Goal: Find specific page/section: Find specific page/section

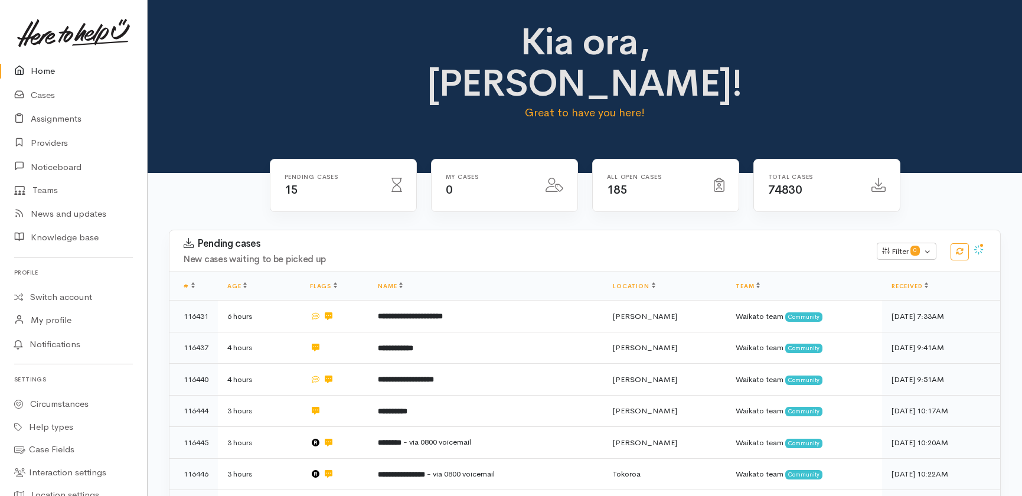
scroll to position [377, 0]
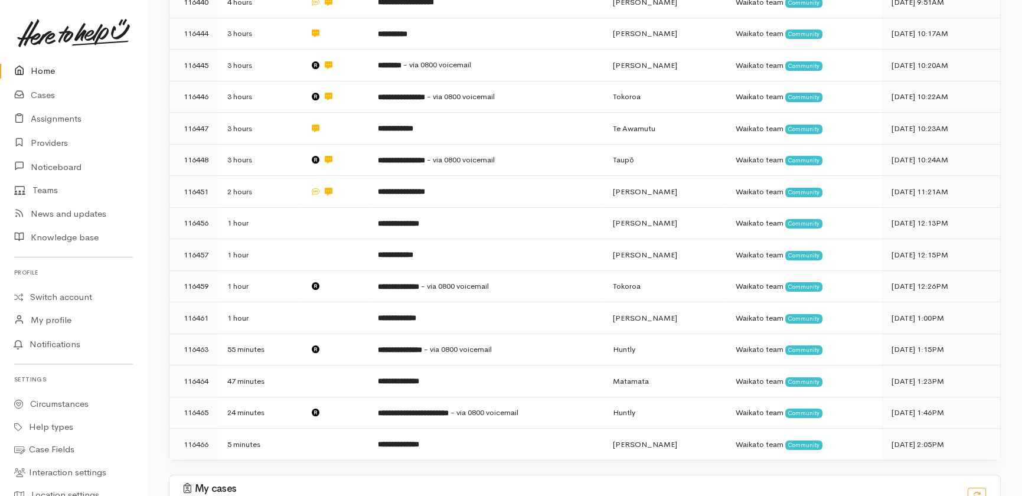
click at [35, 73] on link "Home" at bounding box center [73, 71] width 147 height 24
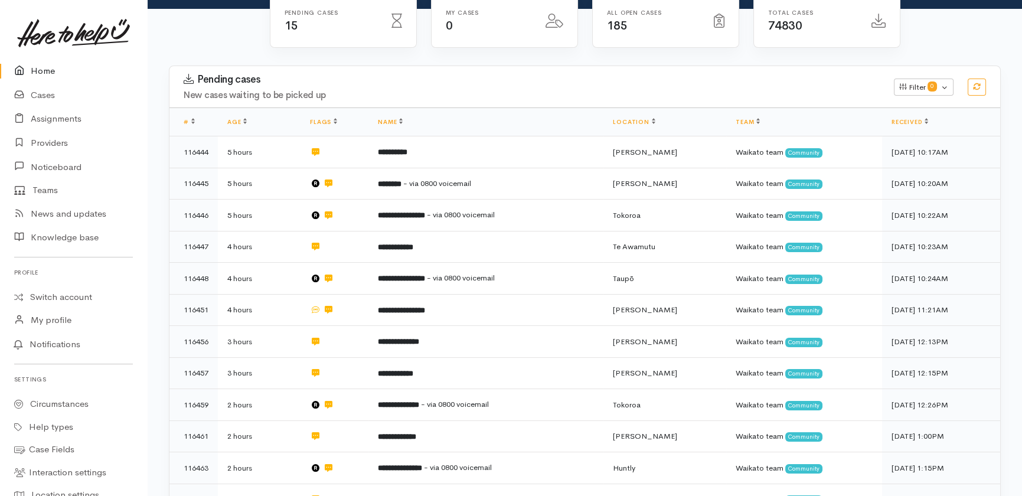
scroll to position [154, 0]
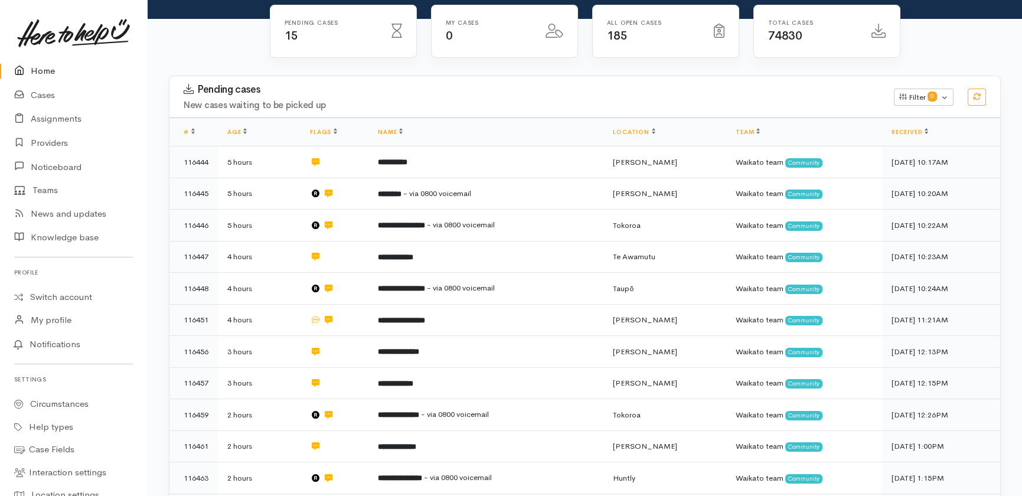
click at [40, 66] on link "Home" at bounding box center [73, 71] width 147 height 24
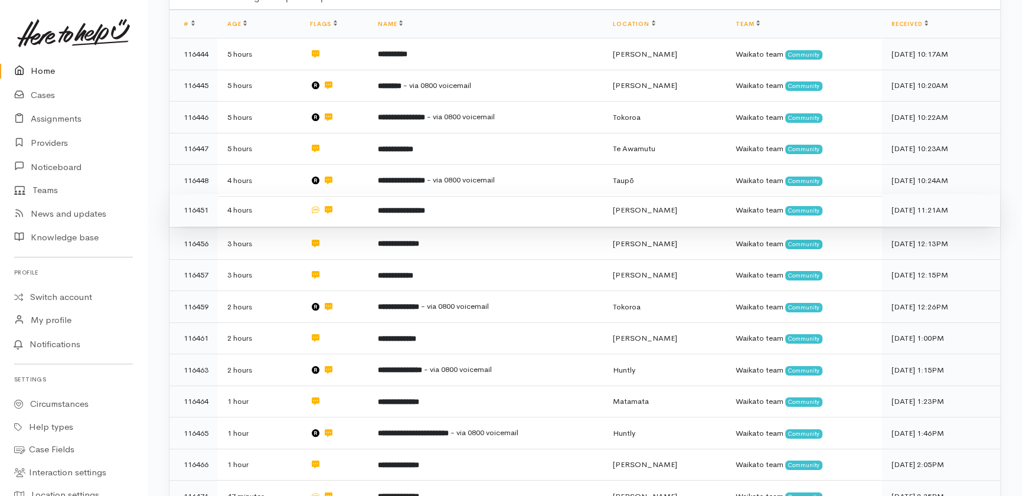
scroll to position [261, 0]
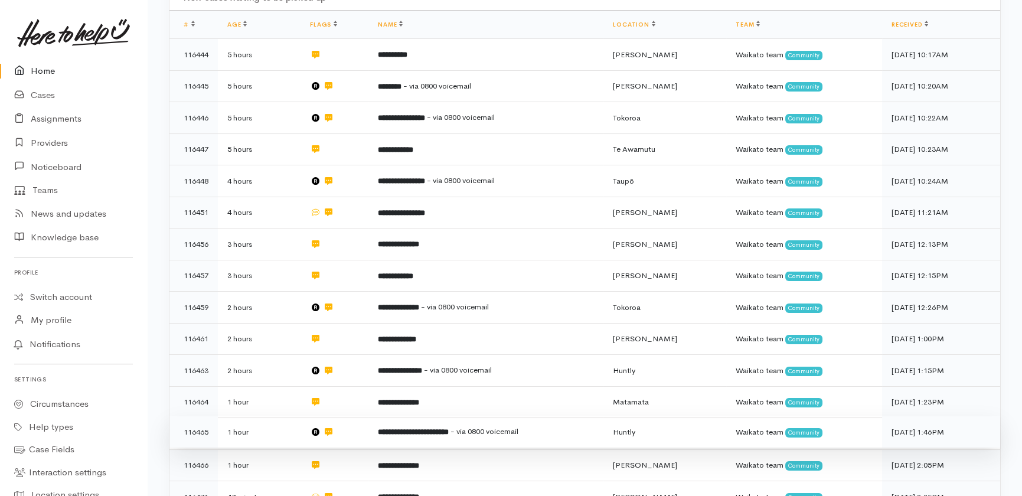
click at [449, 428] on b "**********" at bounding box center [413, 432] width 71 height 8
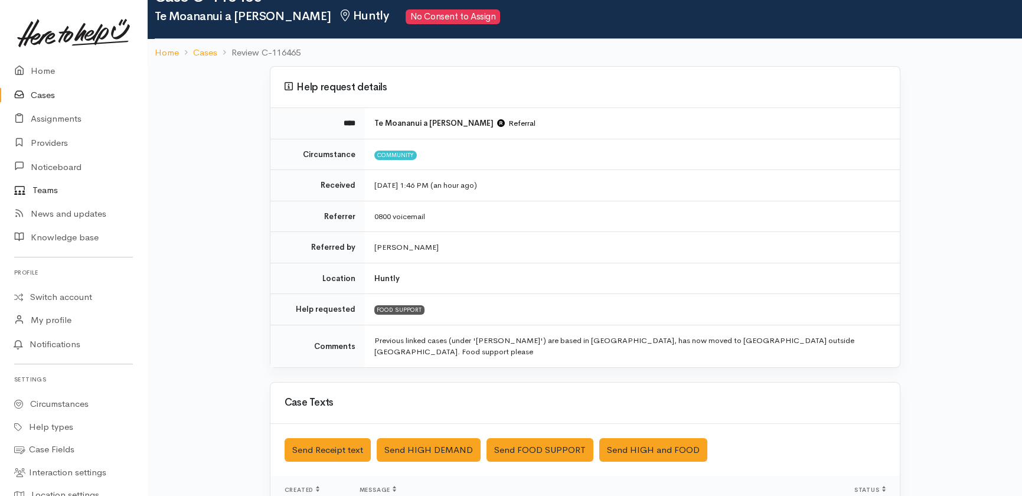
scroll to position [53, 0]
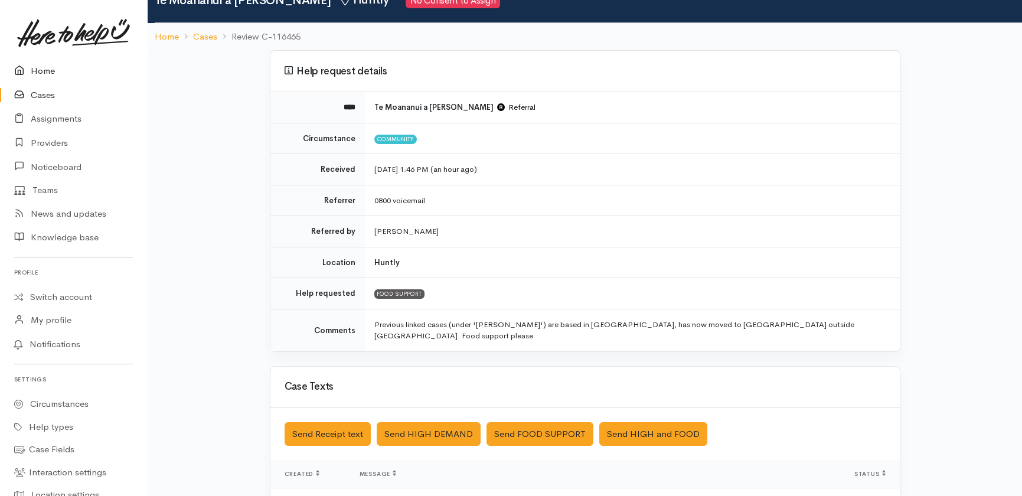
click at [41, 72] on link "Home" at bounding box center [73, 71] width 147 height 24
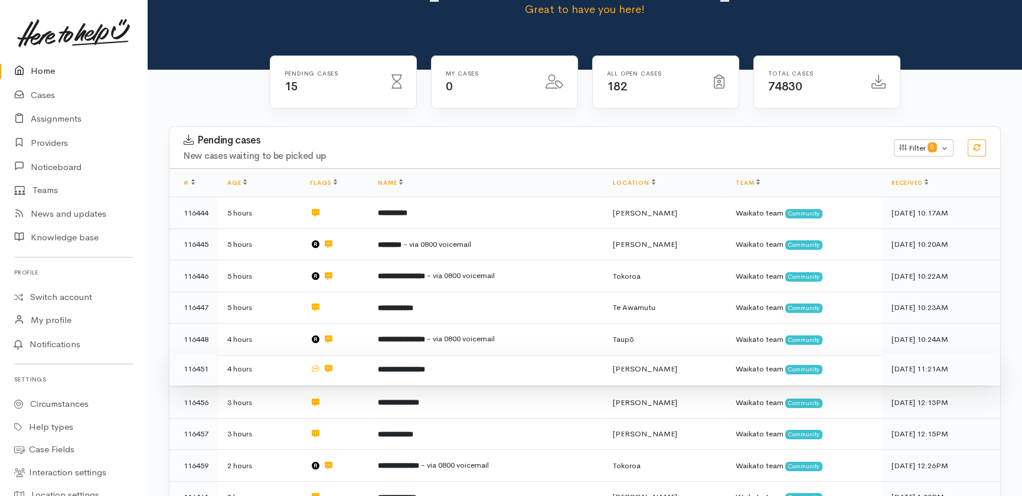
scroll to position [47, 0]
